Goal: Navigation & Orientation: Find specific page/section

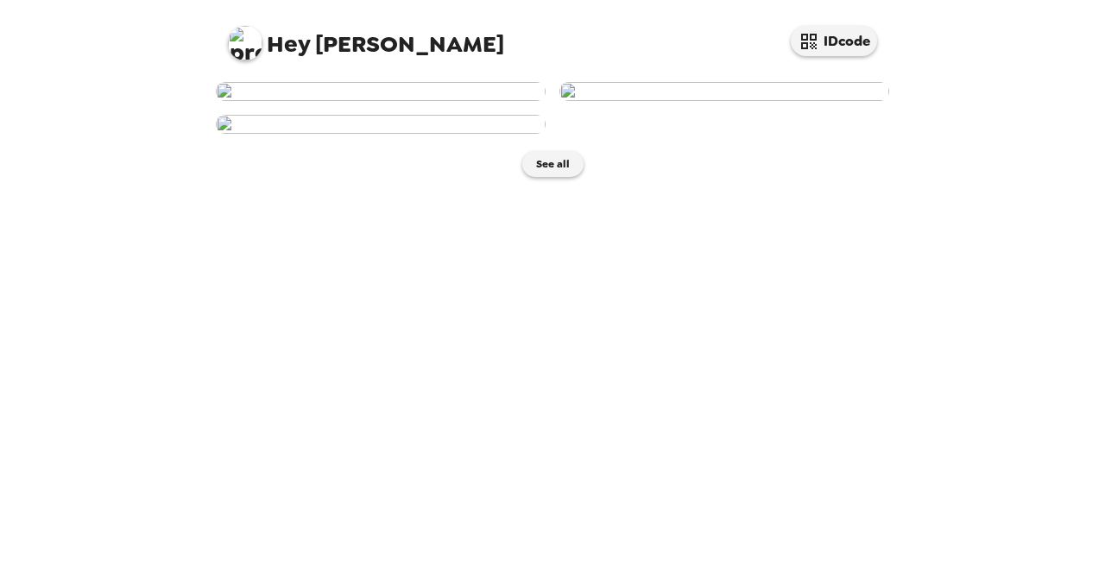
scroll to position [41, 0]
click at [318, 101] on img at bounding box center [381, 91] width 330 height 19
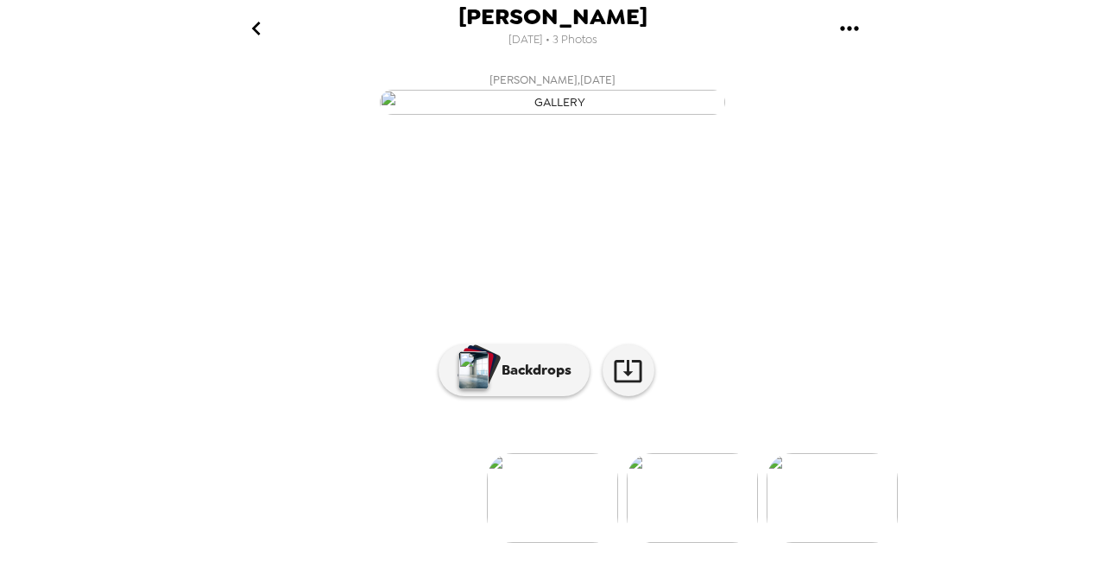
scroll to position [173, 0]
click at [504, 381] on p "Backdrops" at bounding box center [532, 370] width 79 height 21
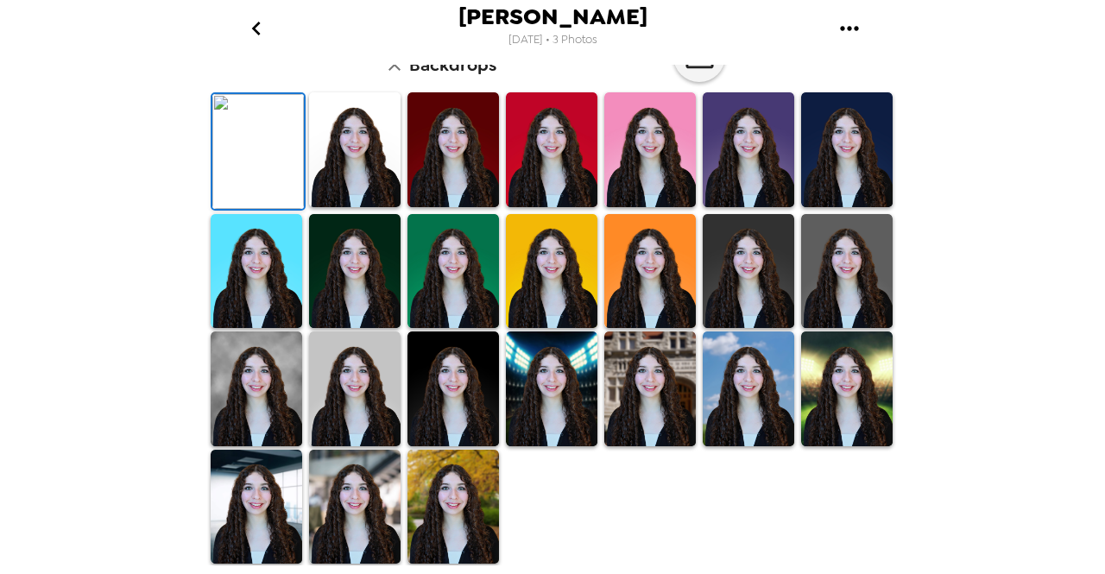
click at [340, 207] on img at bounding box center [354, 149] width 91 height 115
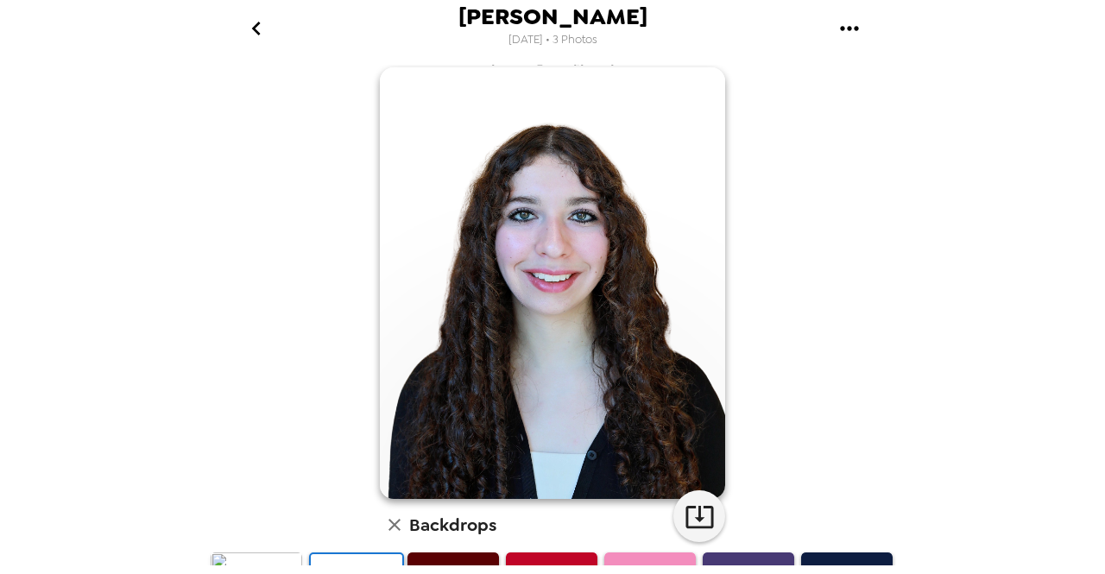
scroll to position [10, 0]
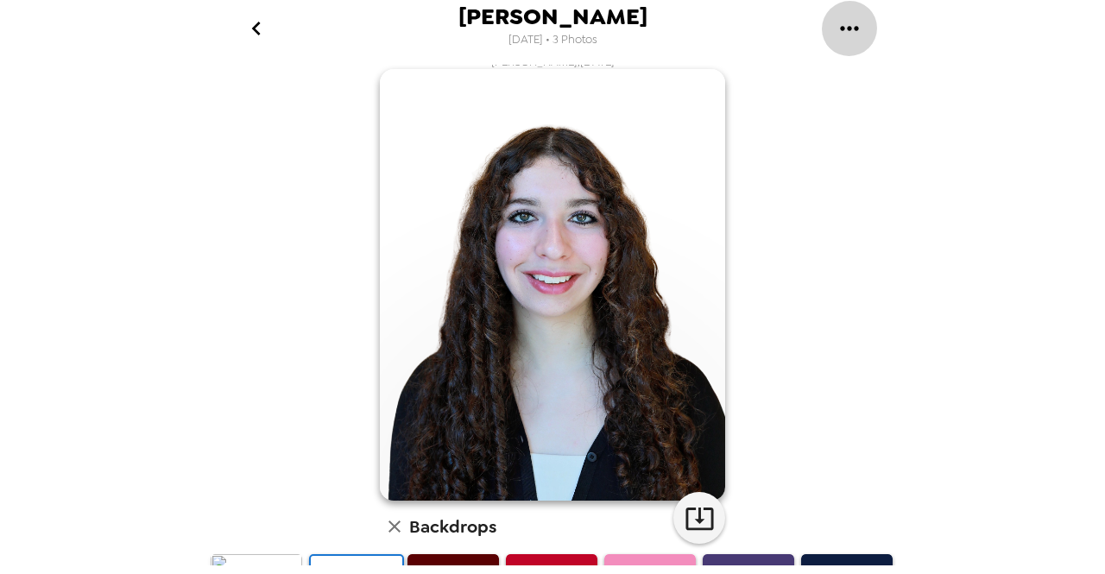
click at [833, 35] on button "gallery menu" at bounding box center [849, 28] width 56 height 56
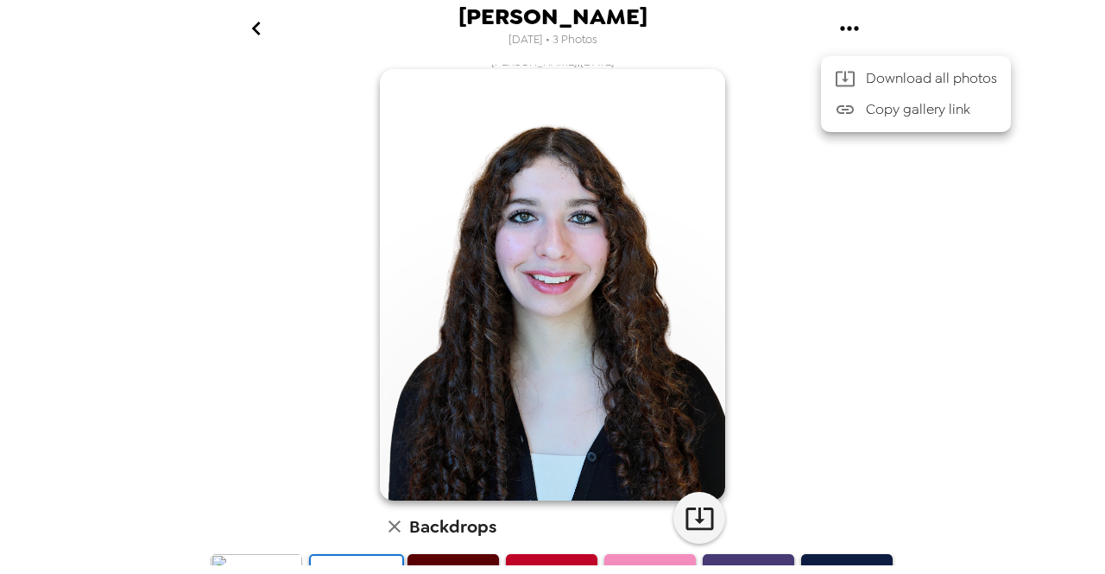
click at [692, 518] on div at bounding box center [552, 287] width 1105 height 574
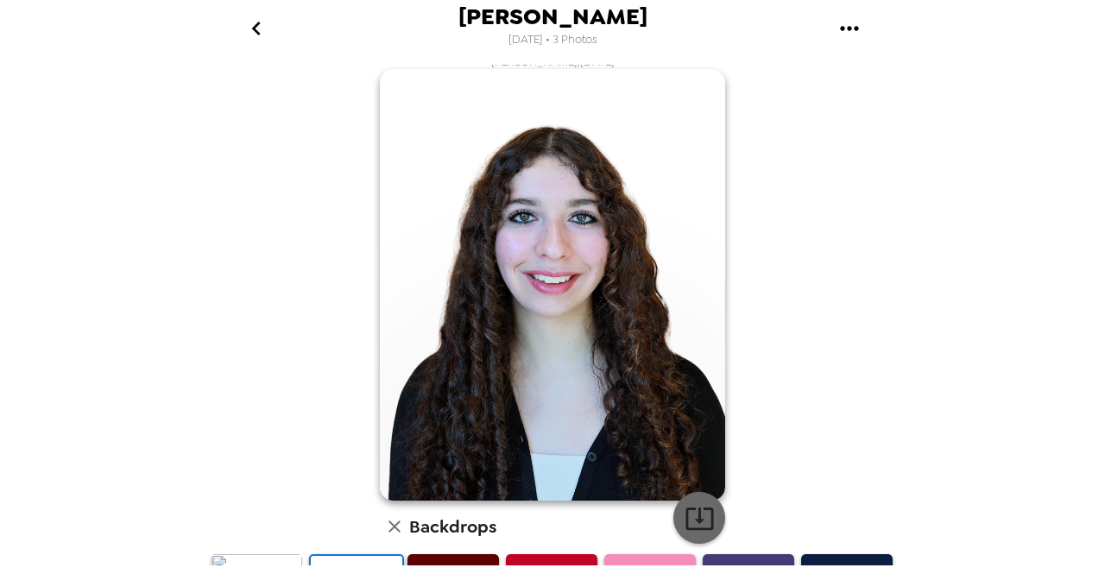
click at [688, 514] on icon "button" at bounding box center [699, 518] width 30 height 30
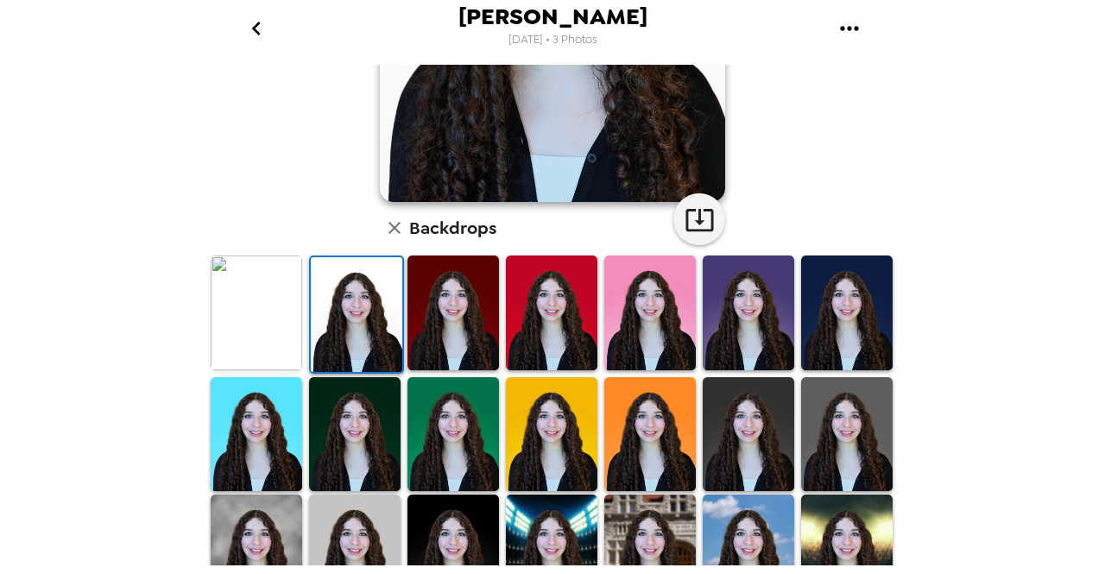
click at [241, 332] on img at bounding box center [256, 312] width 91 height 115
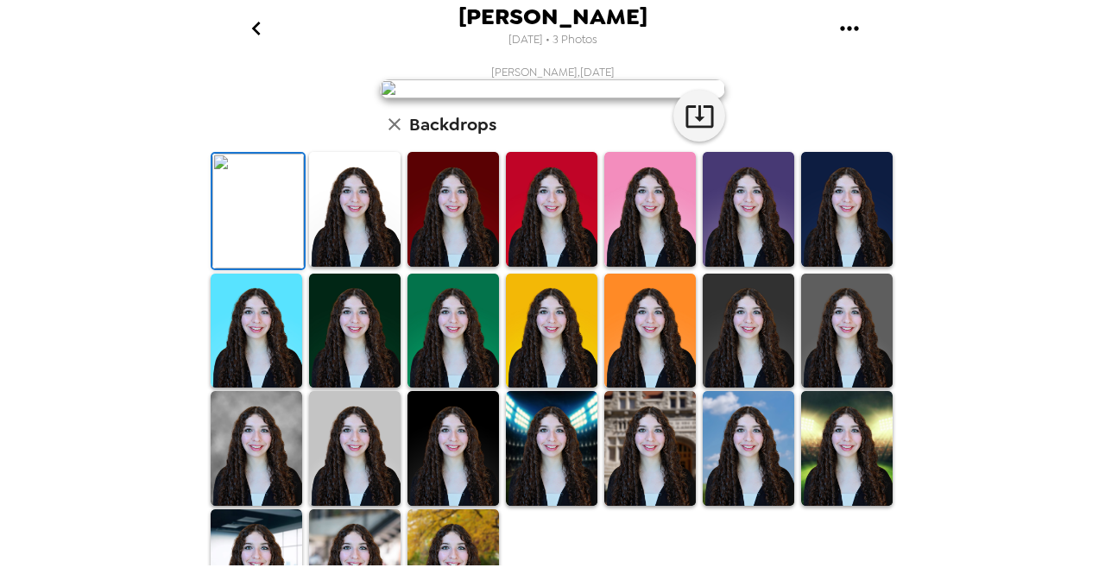
scroll to position [463, 0]
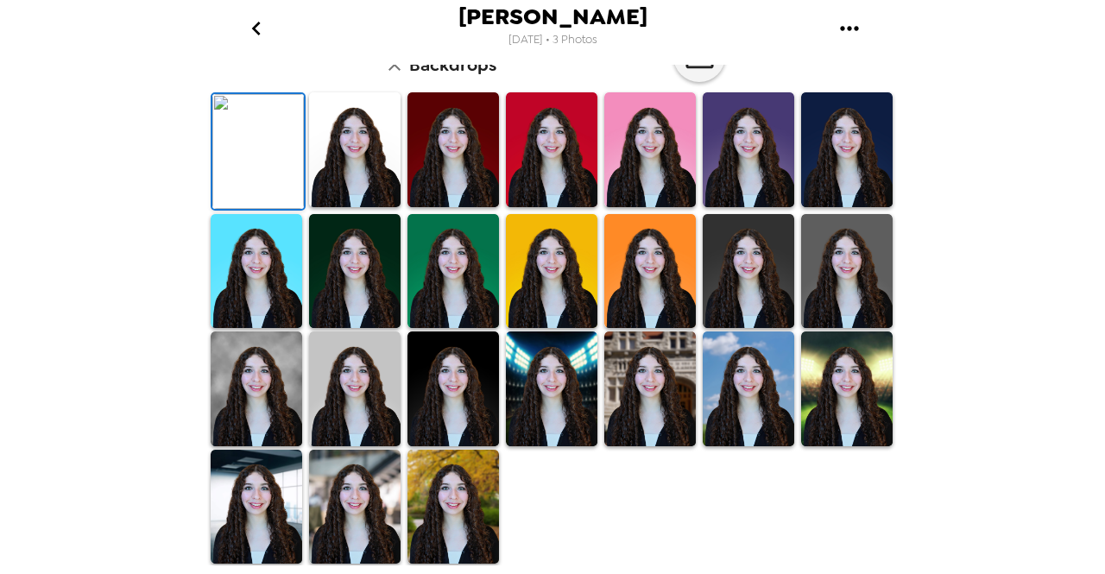
click at [830, 269] on img at bounding box center [846, 271] width 91 height 115
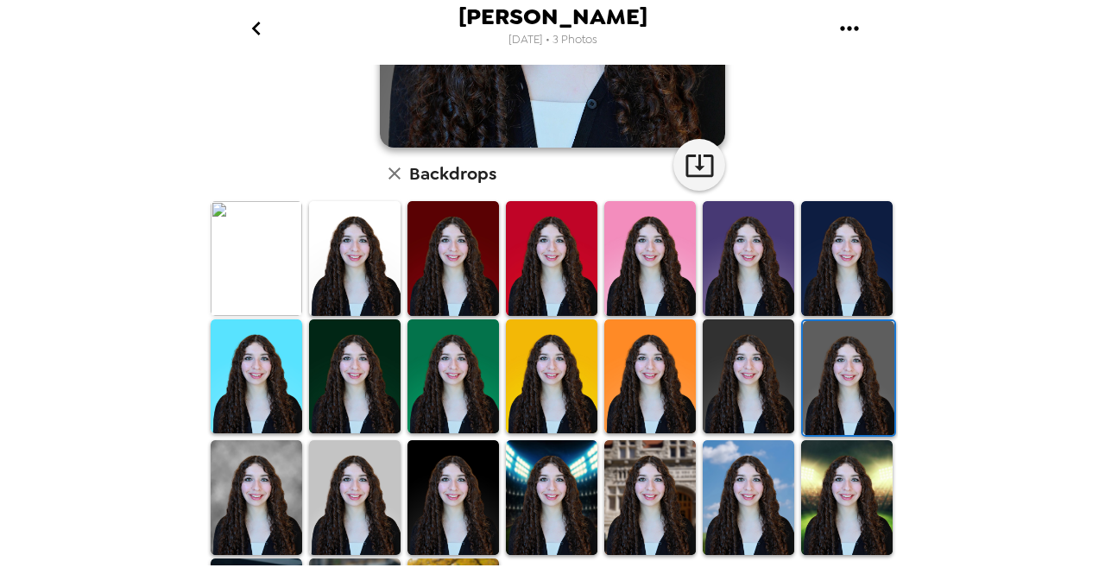
scroll to position [383, 0]
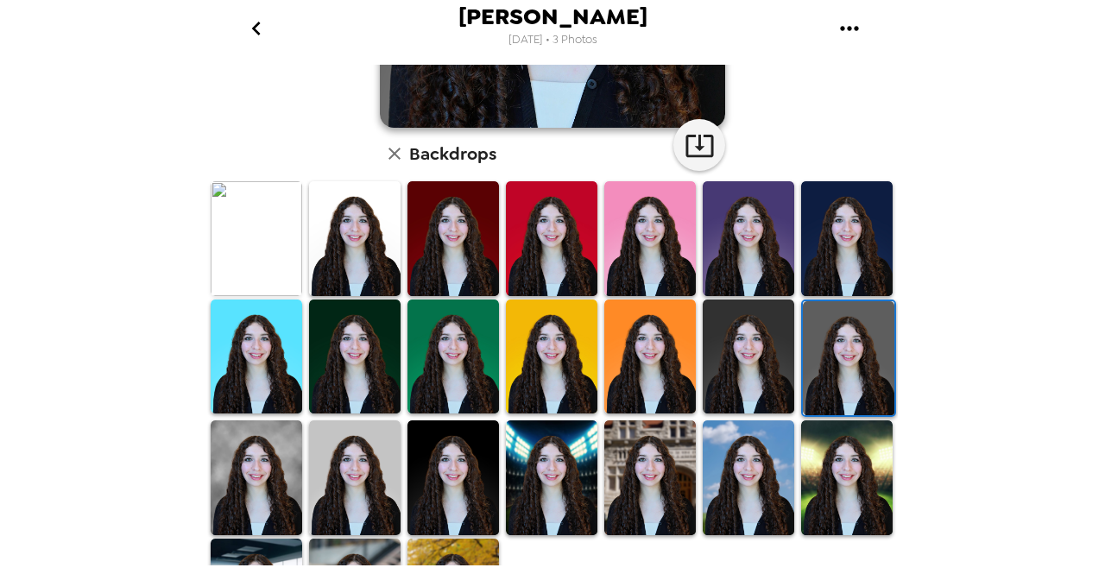
click at [355, 461] on img at bounding box center [354, 477] width 91 height 115
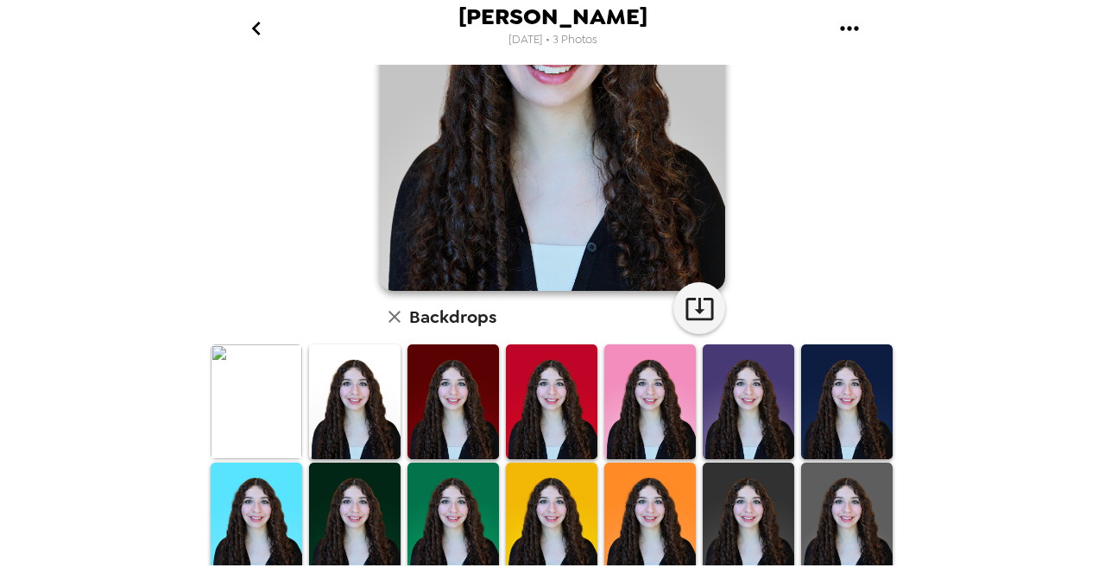
scroll to position [269, 0]
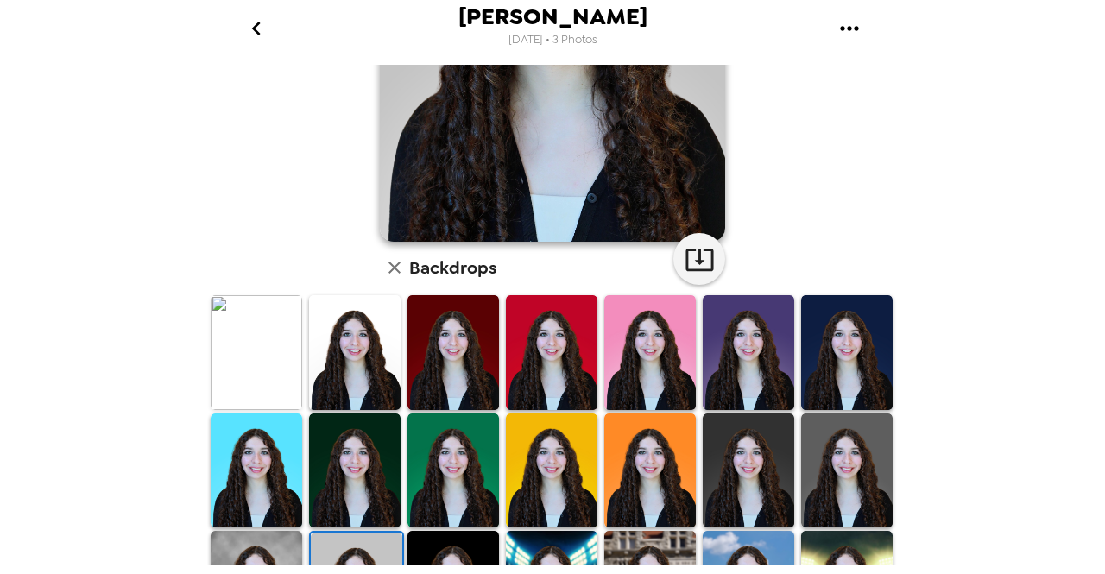
click at [280, 369] on img at bounding box center [256, 352] width 91 height 115
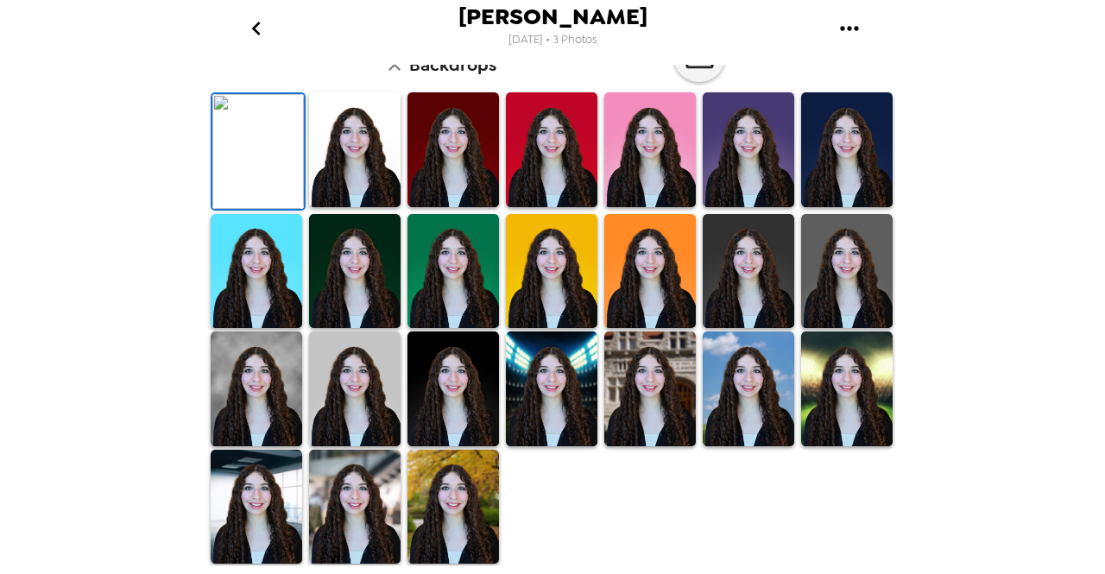
scroll to position [0, 0]
